Goal: Task Accomplishment & Management: Manage account settings

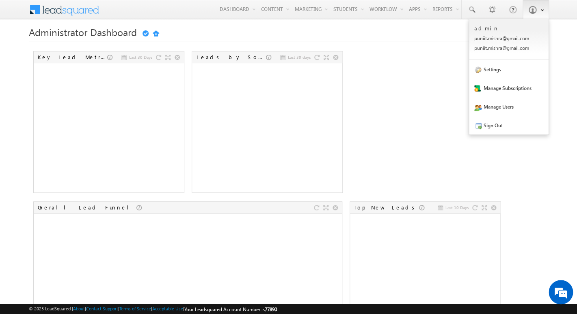
click at [530, 13] on span at bounding box center [532, 10] width 8 height 8
click at [496, 77] on link "Settings" at bounding box center [509, 69] width 80 height 19
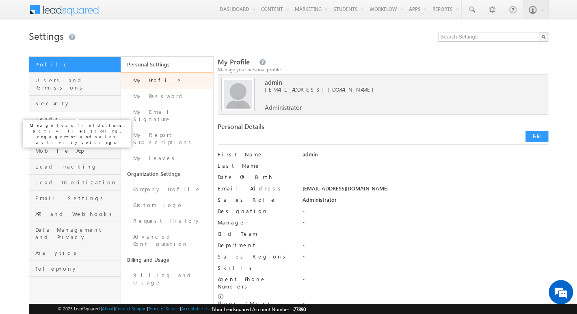
click at [66, 116] on span "Leads" at bounding box center [76, 119] width 83 height 7
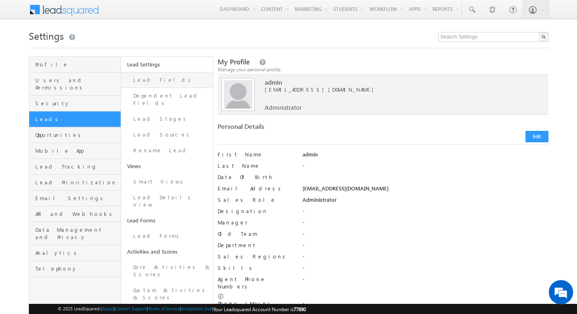
click at [159, 85] on link "Lead Fields" at bounding box center [167, 80] width 92 height 16
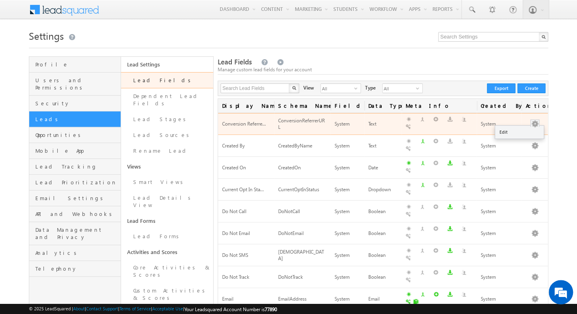
click at [534, 122] on button "button" at bounding box center [534, 124] width 8 height 8
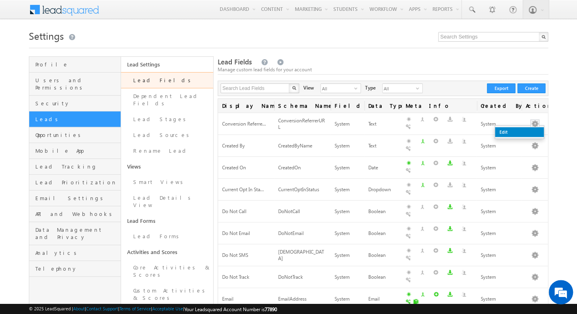
click at [521, 135] on link "Edit" at bounding box center [519, 132] width 49 height 10
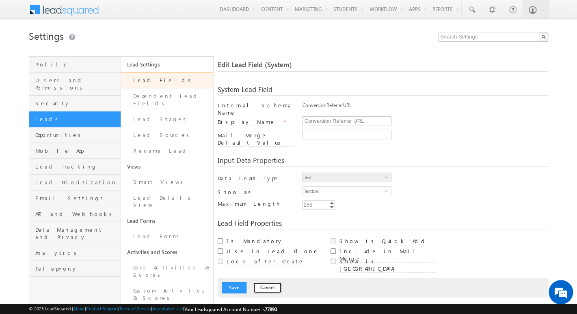
click at [262, 283] on button "Cancel" at bounding box center [267, 287] width 29 height 11
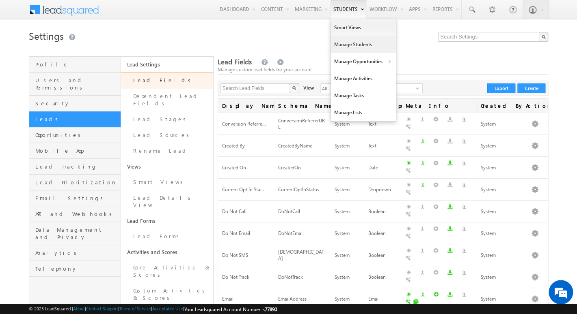
click at [341, 39] on link "Manage Students" at bounding box center [363, 44] width 65 height 17
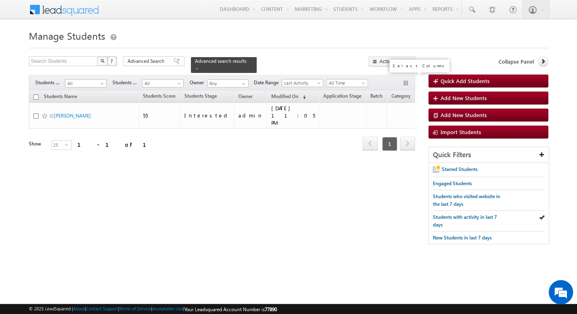
click at [407, 80] on button "button" at bounding box center [406, 84] width 8 height 8
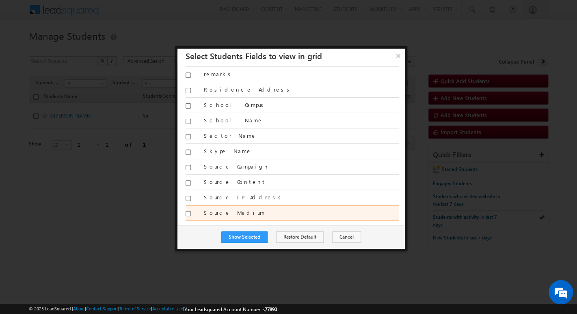
scroll to position [1752, 0]
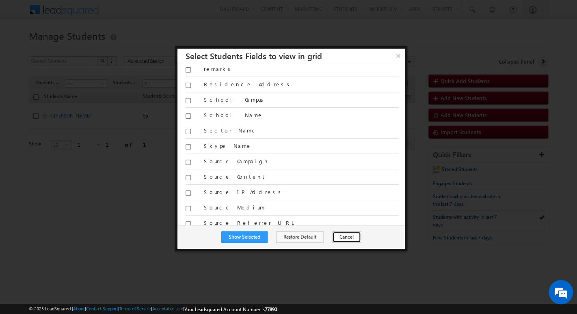
click at [341, 239] on button "Cancel" at bounding box center [346, 237] width 29 height 11
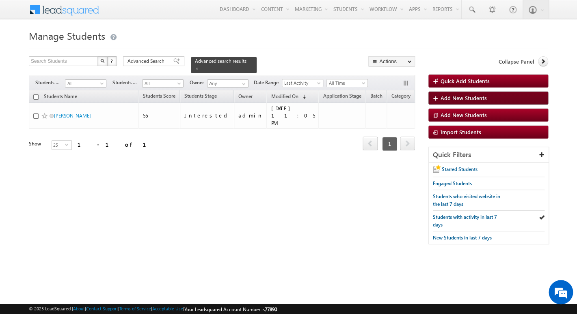
click at [454, 101] on span "Add New Students" at bounding box center [463, 98] width 46 height 7
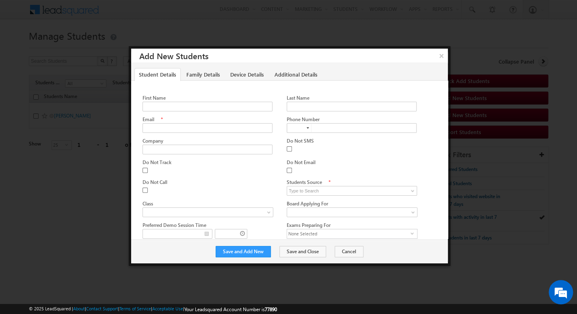
click at [220, 172] on div "Provide comments for Do Not Track ." at bounding box center [207, 170] width 130 height 8
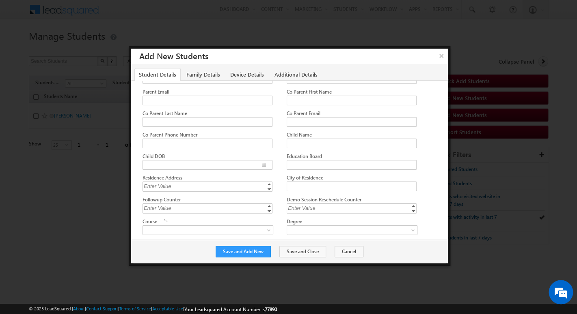
scroll to position [1073, 0]
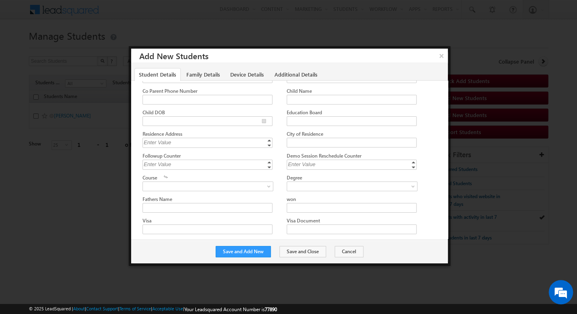
click at [202, 81] on div at bounding box center [291, 77] width 298 height 22
click at [203, 75] on link "Family Details" at bounding box center [203, 74] width 43 height 13
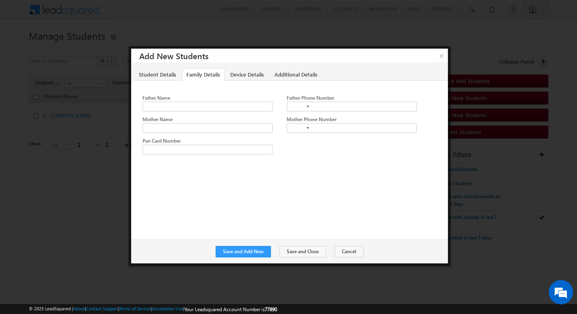
scroll to position [0, 0]
click at [246, 75] on link "Device Details" at bounding box center [246, 74] width 43 height 13
click at [284, 74] on link "Additional Details" at bounding box center [296, 74] width 52 height 13
click at [248, 74] on link "Device Details" at bounding box center [246, 74] width 43 height 13
click at [224, 104] on span at bounding box center [206, 106] width 126 height 7
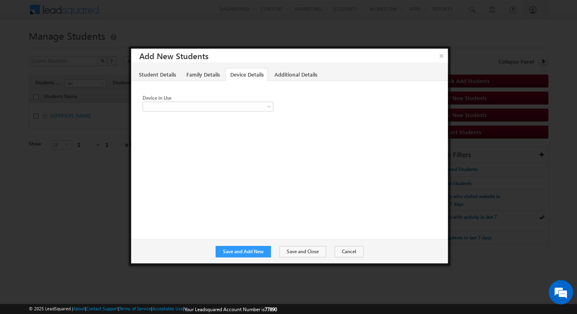
click at [269, 84] on div "Device in Use Mobile Tab Laptop" at bounding box center [289, 90] width 317 height 19
click at [283, 78] on link "Additional Details" at bounding box center [296, 74] width 52 height 13
click at [222, 106] on span "Select Time Zone" at bounding box center [206, 106] width 126 height 7
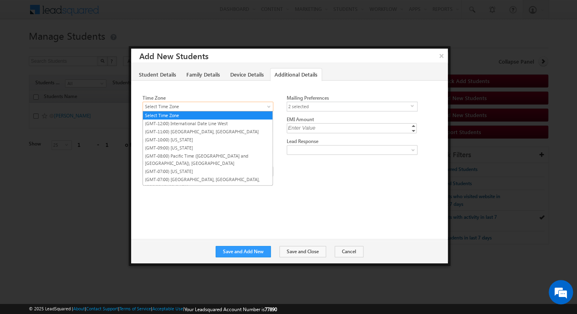
click at [222, 106] on span "Select Time Zone" at bounding box center [206, 106] width 126 height 7
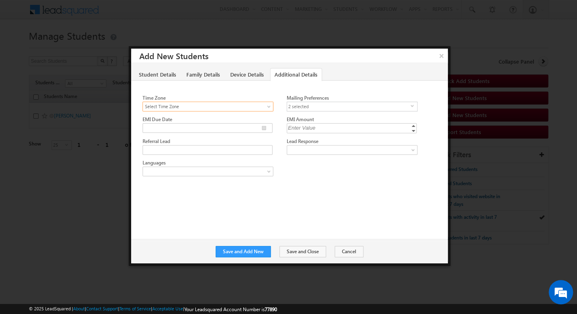
click at [202, 192] on div "First Name Last Name Email * Phone Number" at bounding box center [289, 159] width 317 height 159
click at [344, 252] on button "Cancel" at bounding box center [348, 251] width 29 height 11
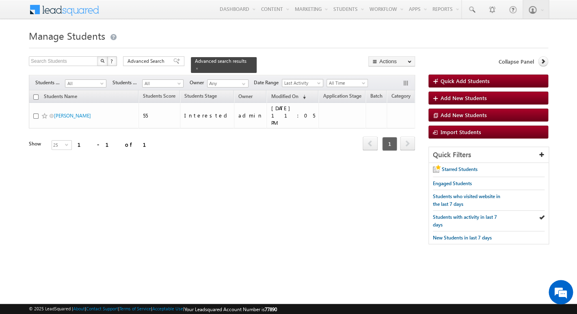
click at [436, 54] on form "Manage Students Quick Add Students Search Students X ? 1 results found Advanced…" at bounding box center [288, 140] width 519 height 226
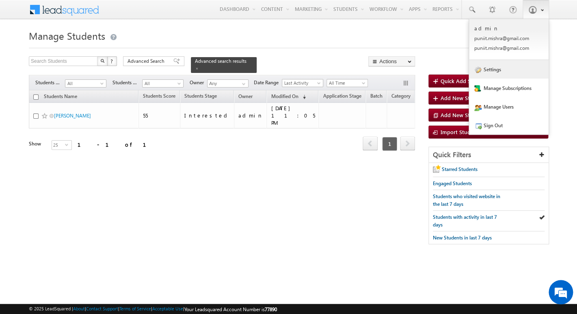
click at [496, 77] on link "Settings" at bounding box center [509, 69] width 80 height 19
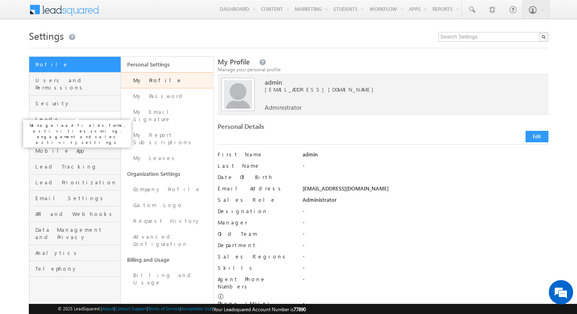
click at [54, 116] on span "Leads" at bounding box center [76, 119] width 83 height 7
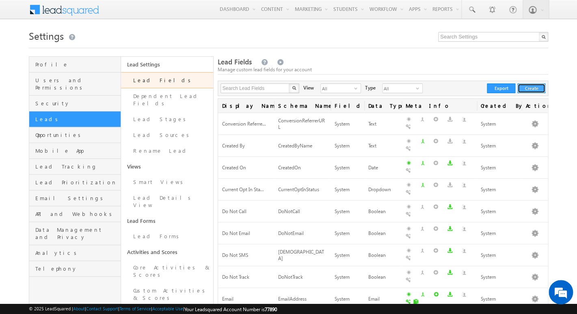
click at [536, 90] on button "Create" at bounding box center [531, 89] width 28 height 10
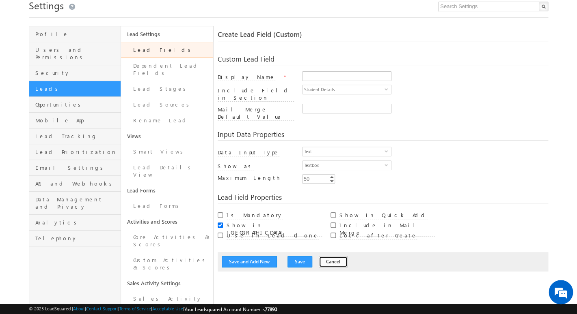
click at [325, 256] on button "Cancel" at bounding box center [333, 261] width 29 height 11
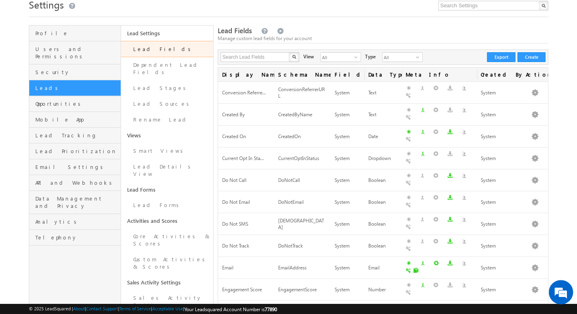
scroll to position [24, 0]
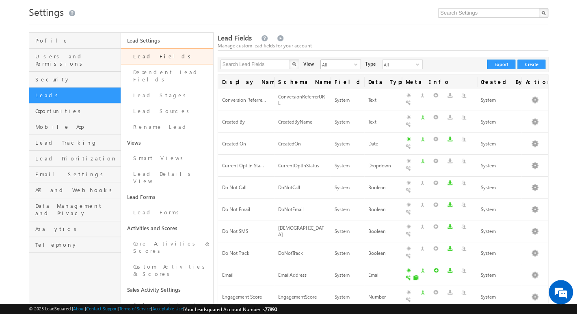
click at [337, 64] on span "All" at bounding box center [337, 64] width 33 height 9
click at [336, 80] on li "System Fields" at bounding box center [335, 83] width 40 height 8
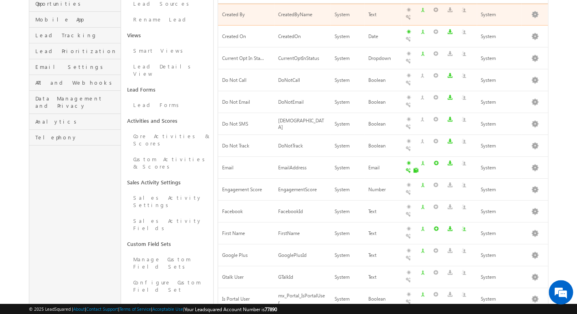
scroll to position [261, 0]
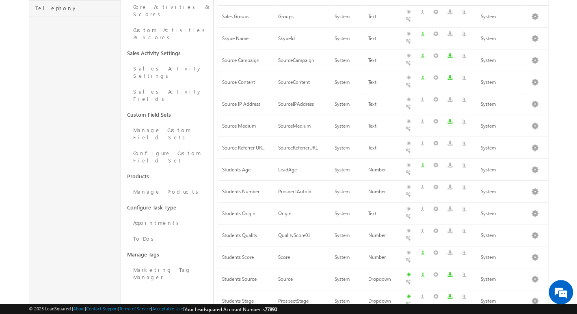
scroll to position [232, 0]
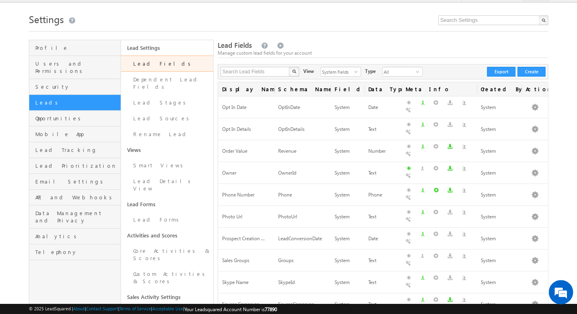
scroll to position [0, 0]
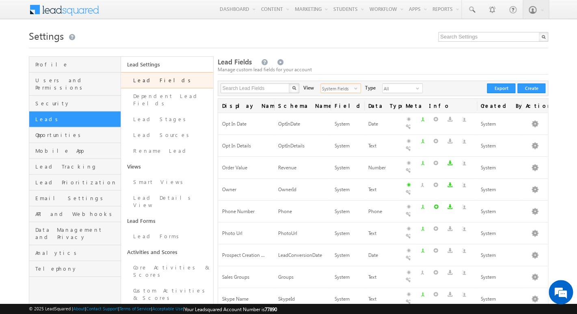
click at [337, 89] on span "System Fields" at bounding box center [337, 88] width 33 height 9
click at [333, 112] on li "Custom Fields" at bounding box center [335, 115] width 40 height 8
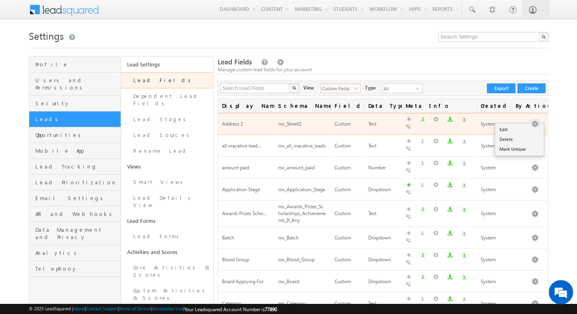
click at [535, 123] on button "button" at bounding box center [534, 124] width 8 height 8
click at [535, 122] on button "button" at bounding box center [534, 124] width 8 height 8
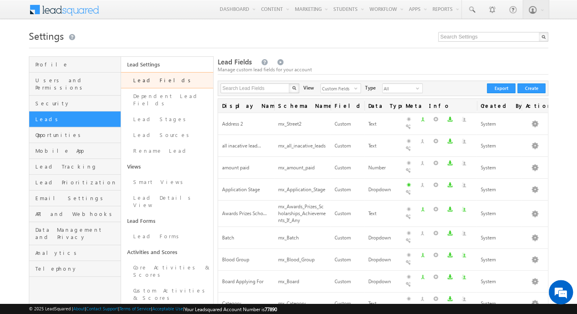
click at [476, 85] on div "Search Lead Fields X 101 results found View Custom Fields select 2 Type All sel…" at bounding box center [383, 88] width 331 height 15
